Goal: Find specific page/section: Find specific page/section

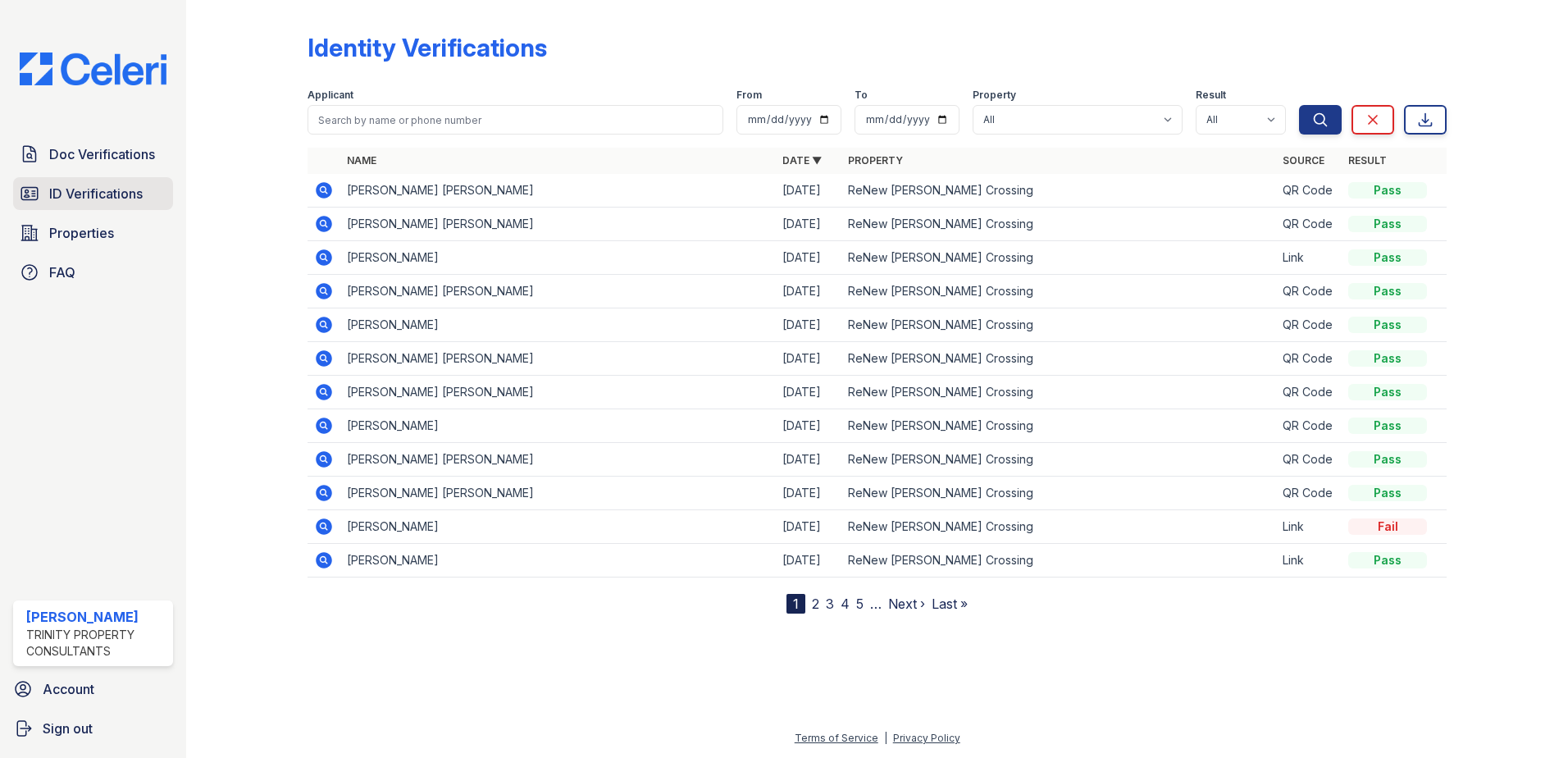
click at [97, 189] on span "ID Verifications" at bounding box center [96, 193] width 93 height 20
click at [100, 158] on span "Doc Verifications" at bounding box center [102, 153] width 106 height 20
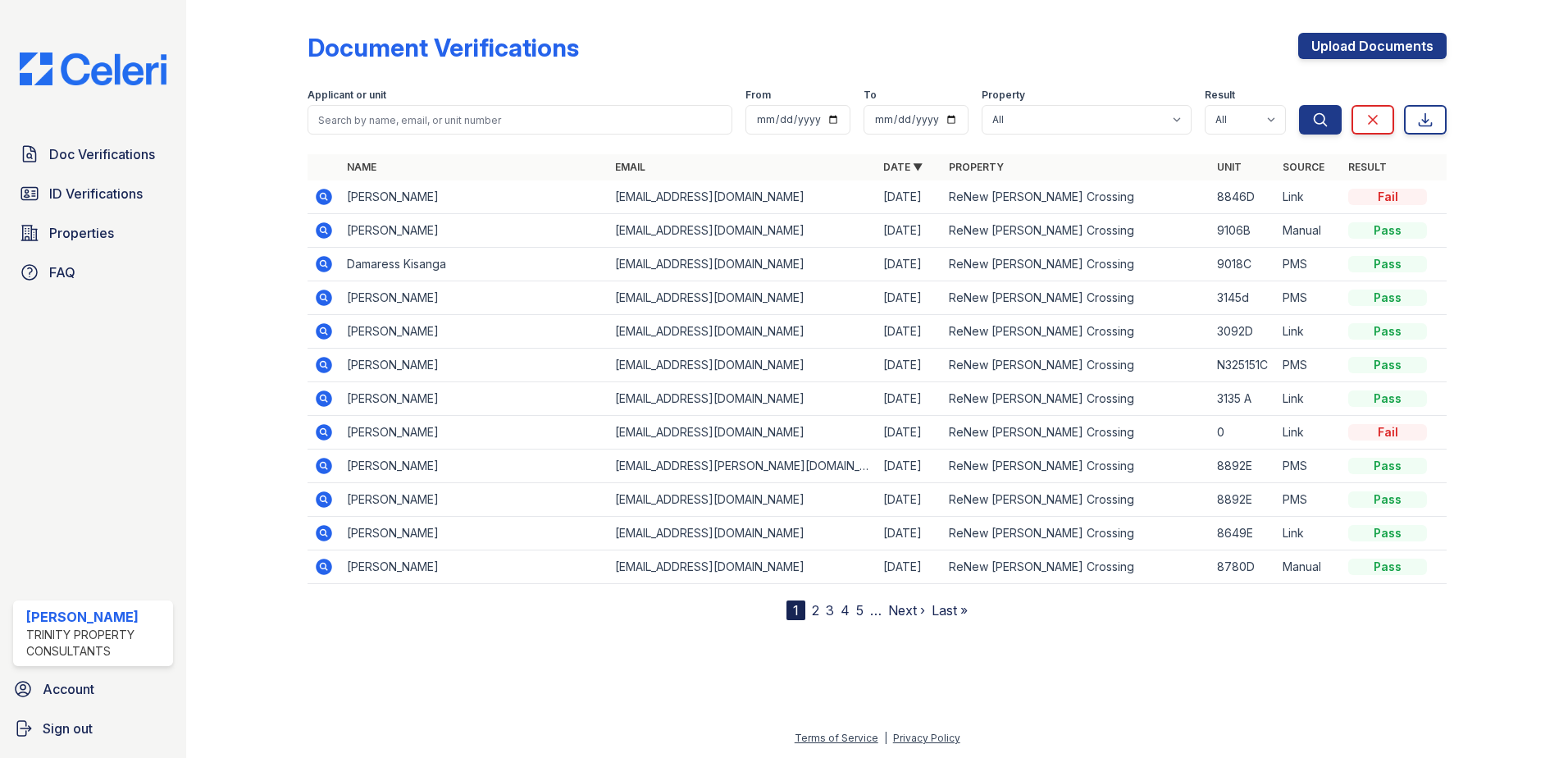
click at [100, 158] on span "Doc Verifications" at bounding box center [102, 153] width 106 height 20
click at [106, 185] on span "ID Verifications" at bounding box center [96, 193] width 93 height 20
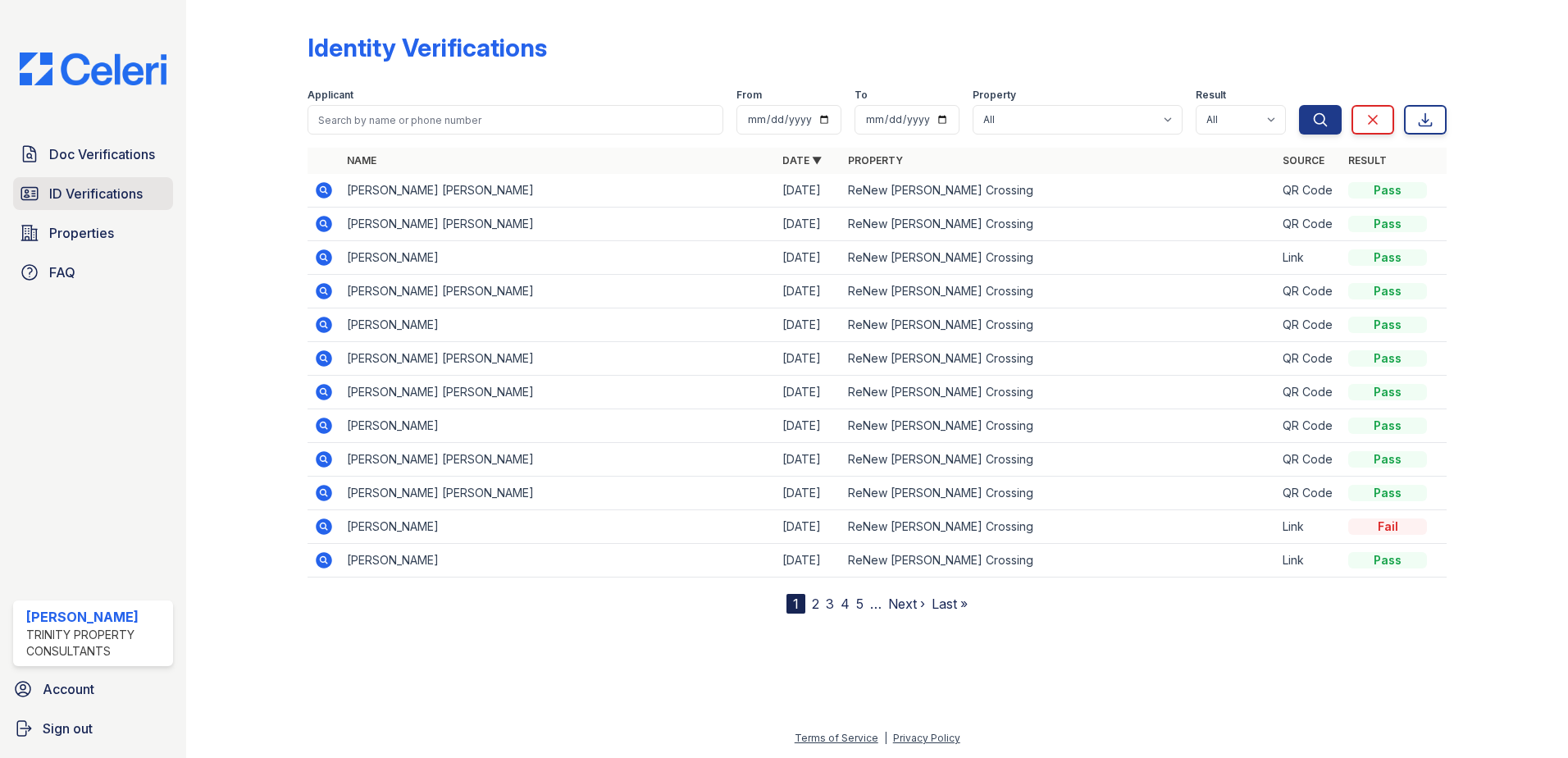
click at [104, 205] on link "ID Verifications" at bounding box center [93, 193] width 160 height 33
click at [691, 640] on div at bounding box center [877, 684] width 1330 height 89
click at [401, 623] on div "Identity Verifications Filter Applicant From To Property All ReNew Howard Cross…" at bounding box center [877, 320] width 1330 height 640
click at [135, 205] on link "ID Verifications" at bounding box center [93, 193] width 160 height 33
click at [319, 528] on icon at bounding box center [324, 527] width 17 height 17
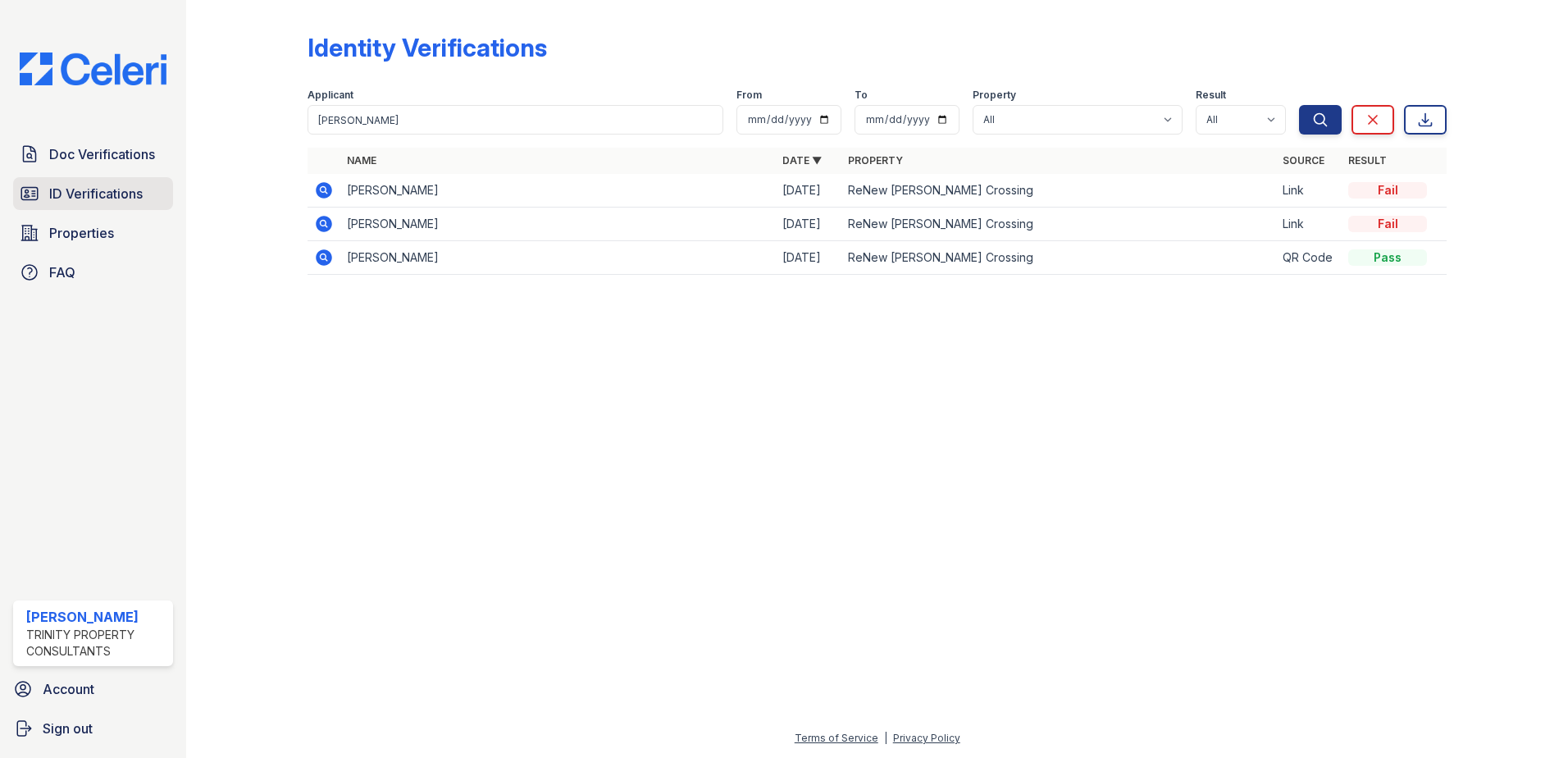
click at [94, 208] on link "ID Verifications" at bounding box center [93, 193] width 160 height 33
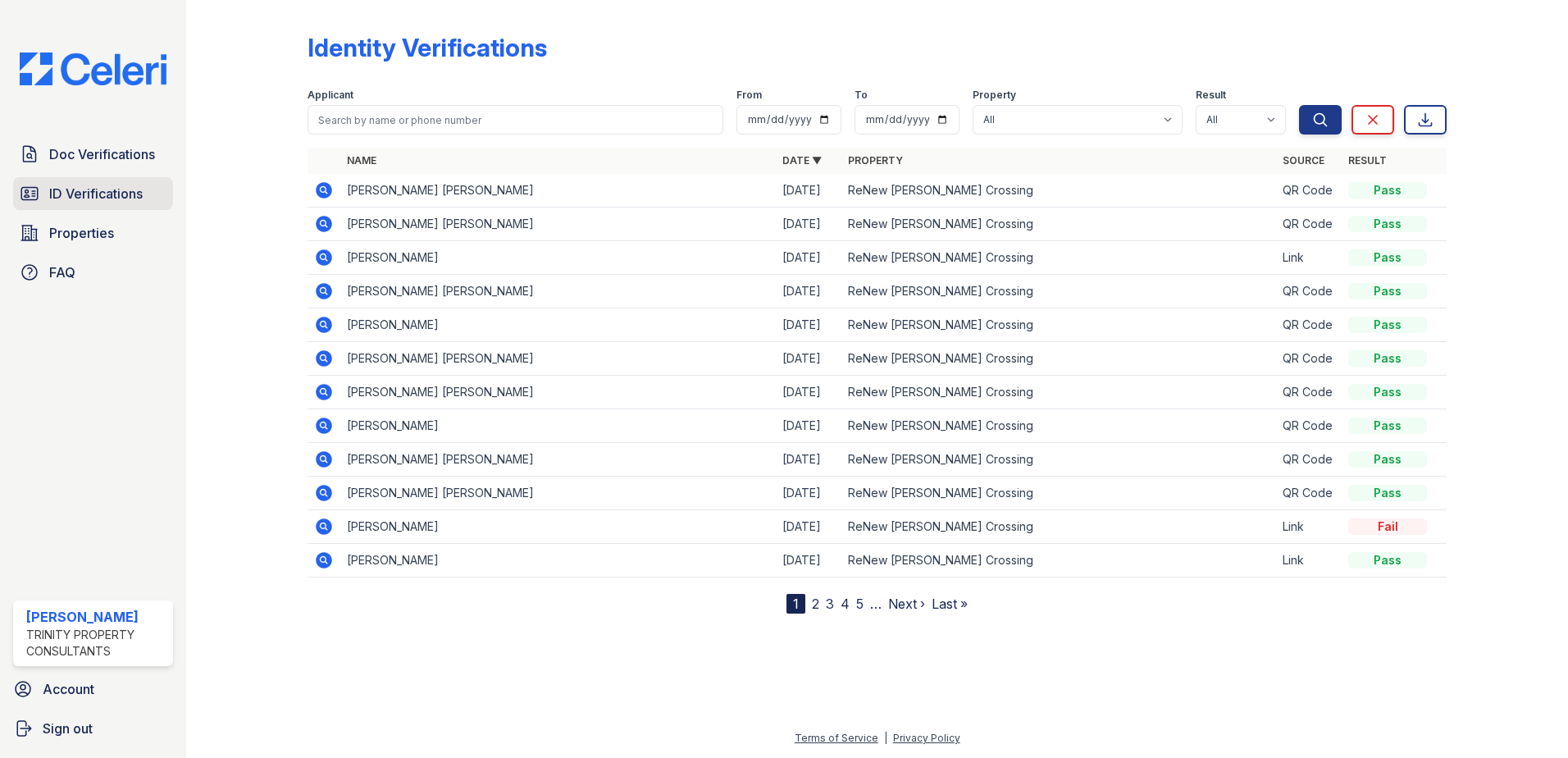
click at [100, 205] on link "ID Verifications" at bounding box center [93, 193] width 160 height 33
click at [115, 149] on span "Doc Verifications" at bounding box center [102, 153] width 106 height 20
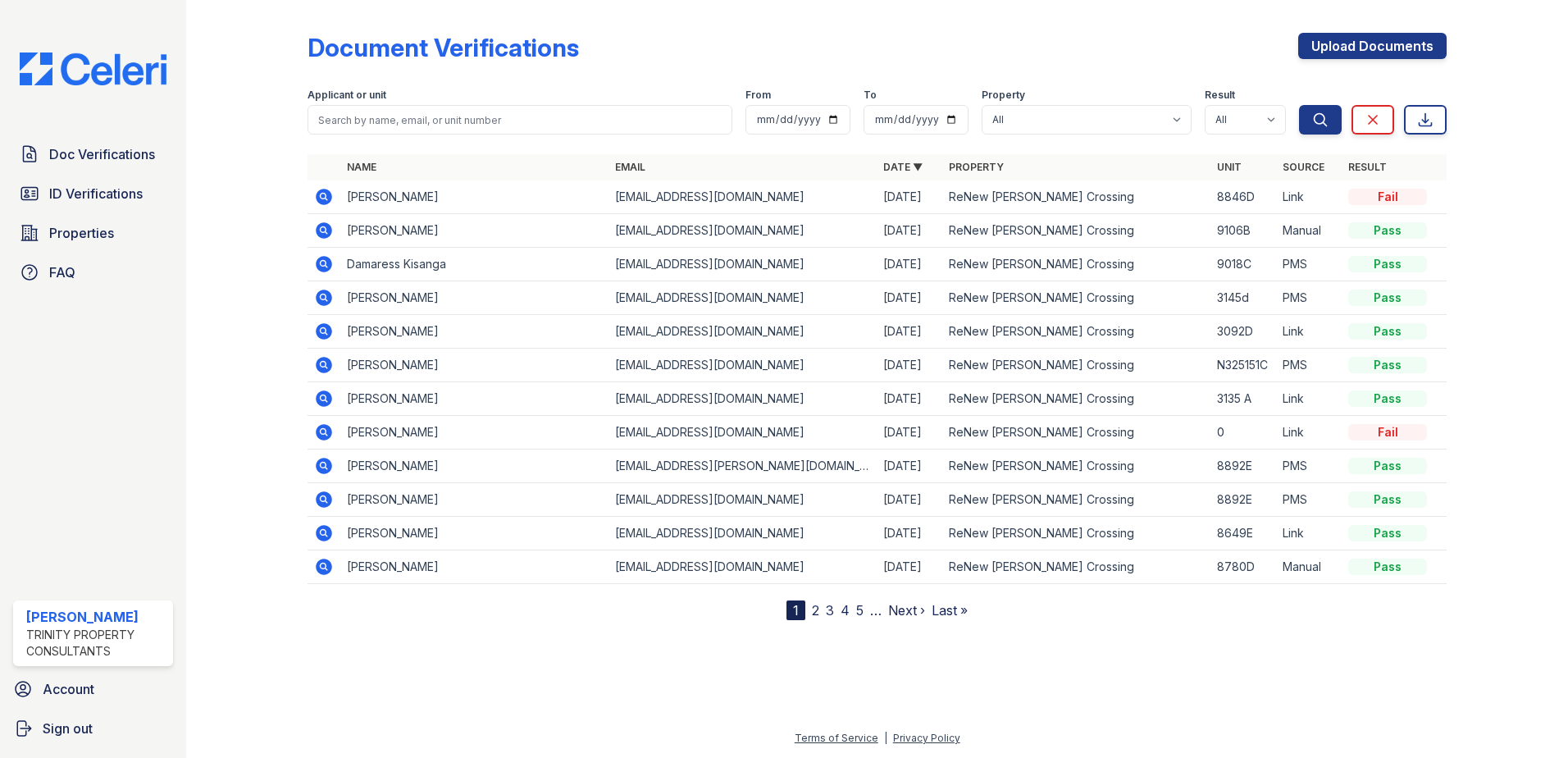
click at [104, 176] on div "Doc Verifications ID Verifications Properties FAQ" at bounding box center [93, 212] width 173 height 150
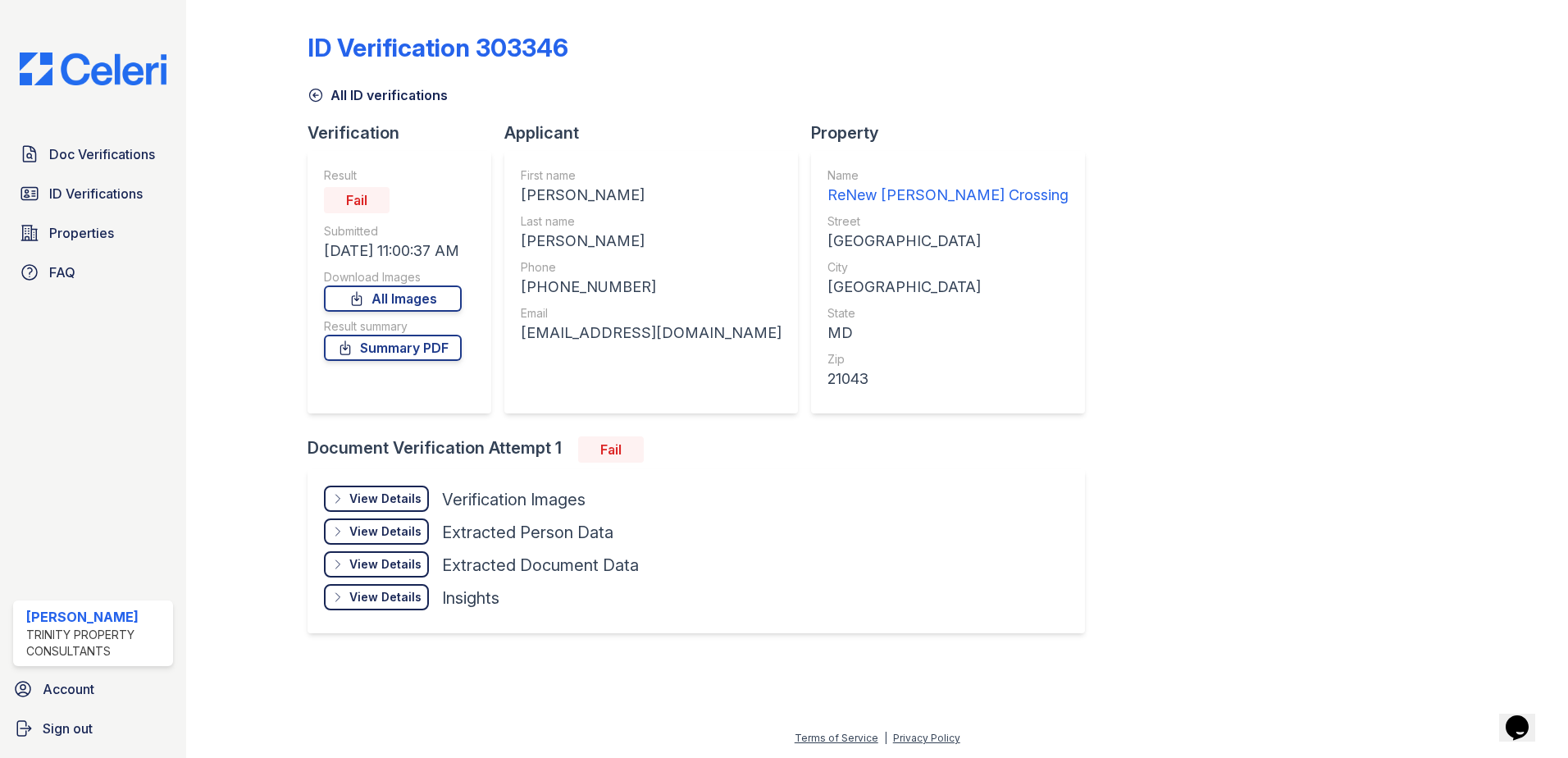
click at [417, 501] on div "View Details" at bounding box center [385, 499] width 72 height 17
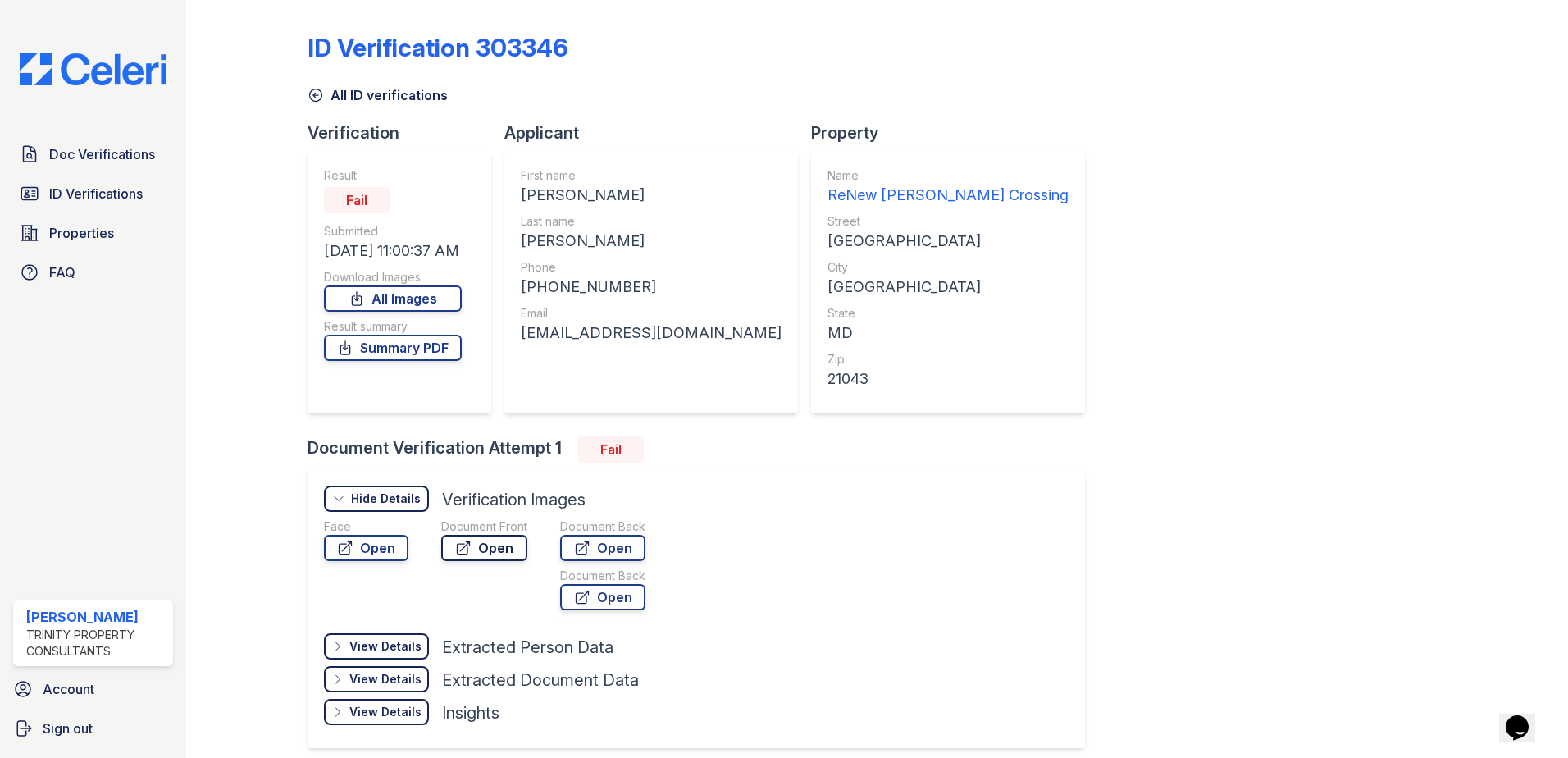
click at [500, 547] on link "Open" at bounding box center [484, 548] width 86 height 26
click at [277, 342] on div at bounding box center [260, 389] width 95 height 765
click at [108, 187] on span "ID Verifications" at bounding box center [96, 193] width 93 height 20
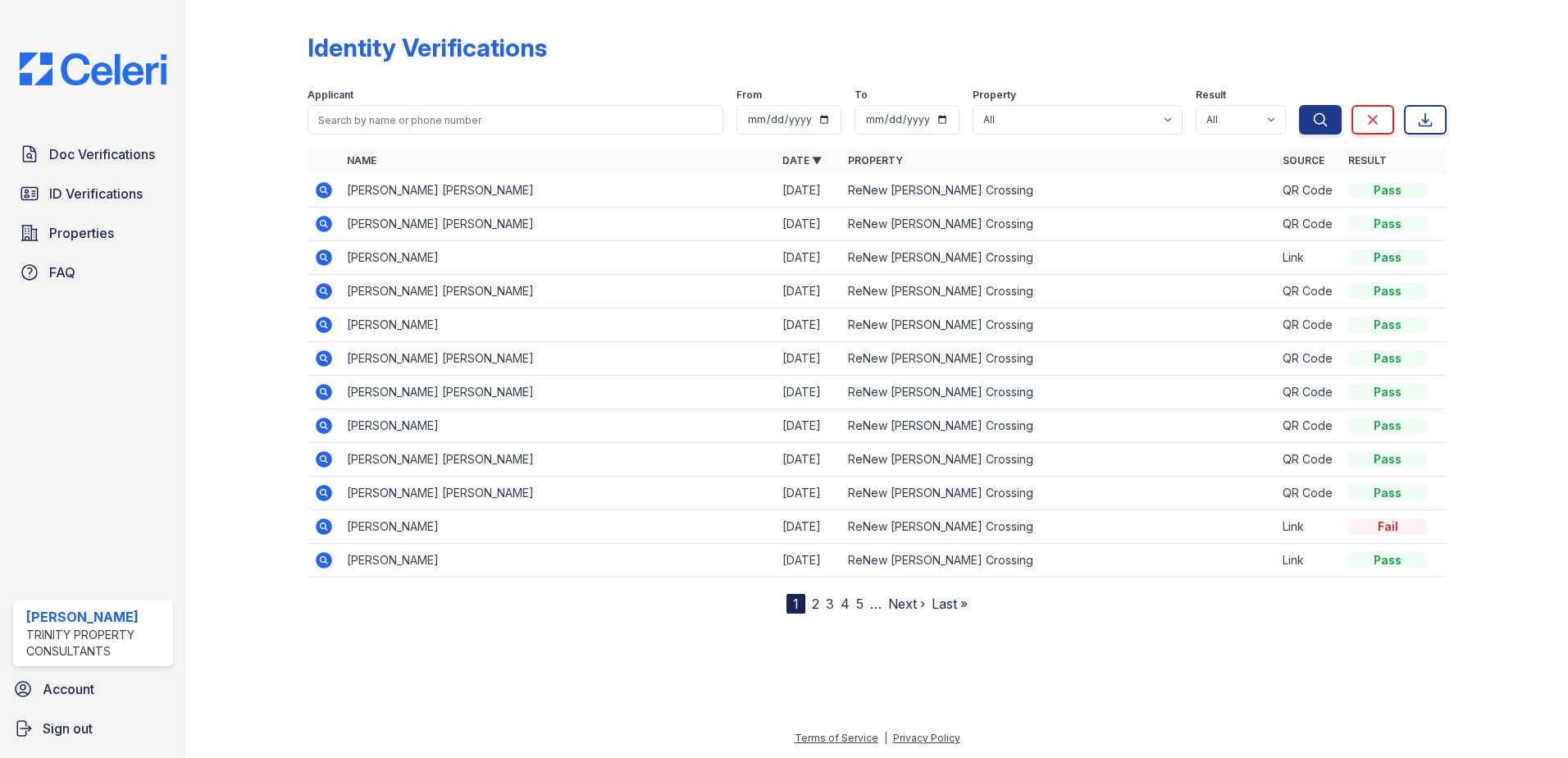
click at [254, 389] on div at bounding box center [260, 309] width 95 height 607
